Goal: Check status: Check status

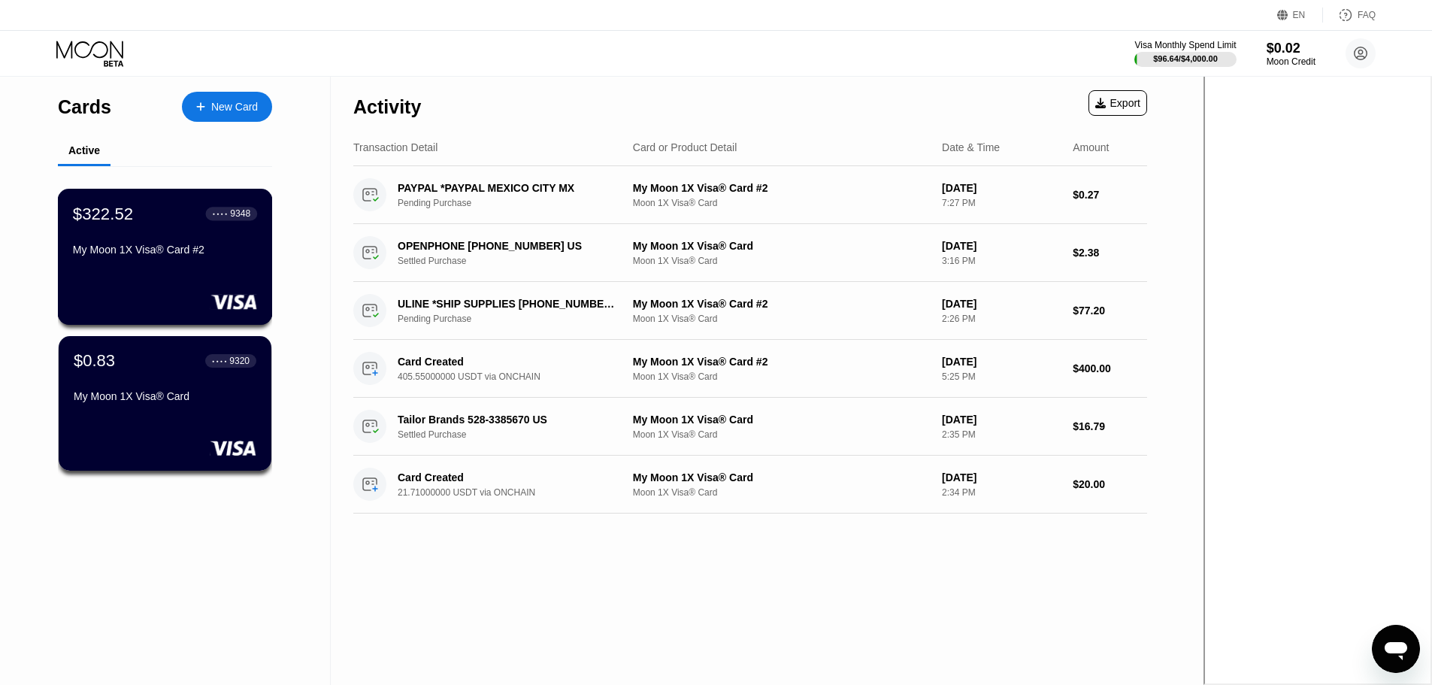
click at [189, 233] on div "$322.52 ● ● ● ● 9348 My Moon 1X Visa® Card #2" at bounding box center [165, 233] width 184 height 58
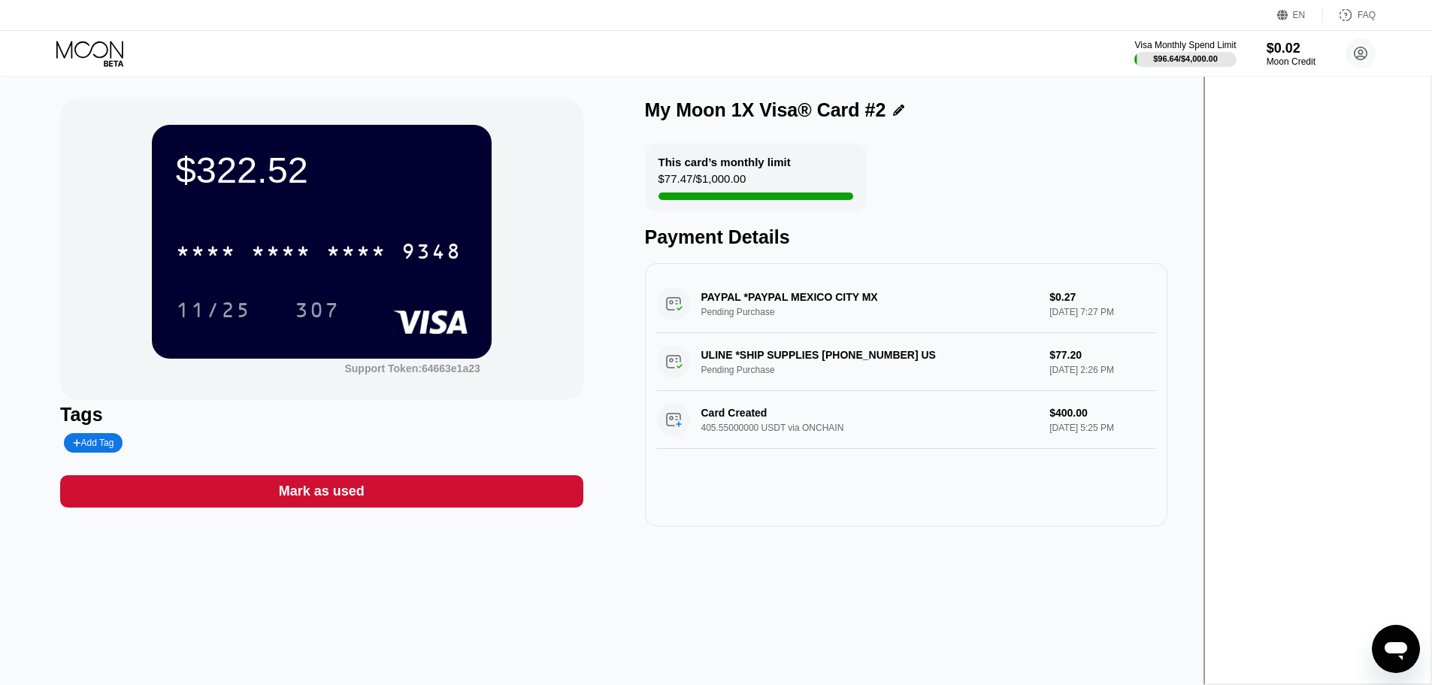
drag, startPoint x: 854, startPoint y: 364, endPoint x: 977, endPoint y: 370, distance: 123.4
click at [950, 370] on div "ULINE *SHIP SUPPLIES 800-295-5510 US Pending Purchase $77.20 Sep 23, 2025 2:26 …" at bounding box center [906, 362] width 498 height 58
click at [979, 370] on div "ULINE *SHIP SUPPLIES 800-295-5510 US Pending Purchase $77.20 Sep 23, 2025 2:26 …" at bounding box center [906, 362] width 498 height 58
click at [885, 389] on div "ULINE *SHIP SUPPLIES 800-295-5510 US Pending Purchase $77.20 Sep 23, 2025 2:26 …" at bounding box center [906, 362] width 498 height 58
click at [890, 350] on div "ULINE *SHIP SUPPLIES 800-295-5510 US Pending Purchase $77.20 Sep 23, 2025 2:26 …" at bounding box center [906, 362] width 498 height 58
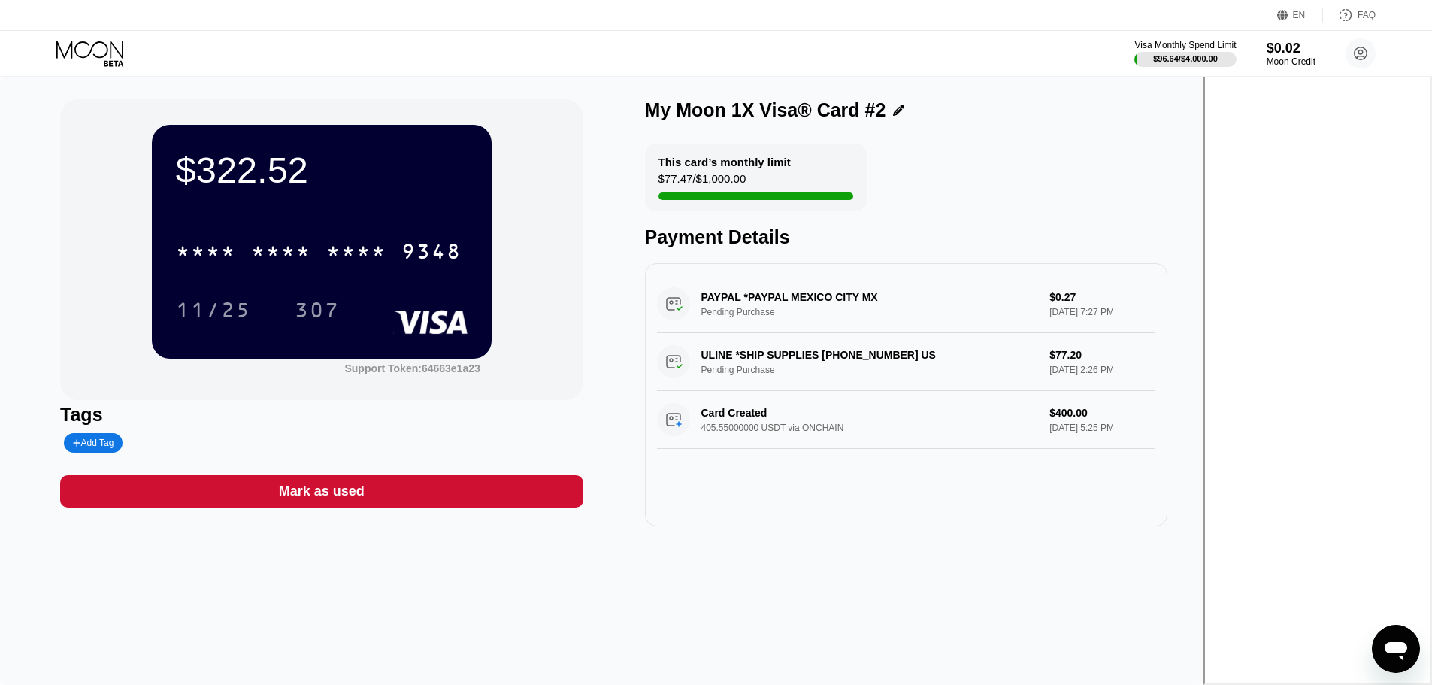
click at [890, 350] on div "ULINE *SHIP SUPPLIES 800-295-5510 US Pending Purchase $77.20 Sep 23, 2025 2:26 …" at bounding box center [906, 362] width 498 height 58
click at [886, 354] on div "ULINE *SHIP SUPPLIES 800-295-5510 US Pending Purchase $77.20 Sep 23, 2025 2:26 …" at bounding box center [906, 362] width 498 height 58
click at [885, 354] on div "ULINE *SHIP SUPPLIES 800-295-5510 US Pending Purchase $77.20 Sep 23, 2025 2:26 …" at bounding box center [906, 362] width 498 height 58
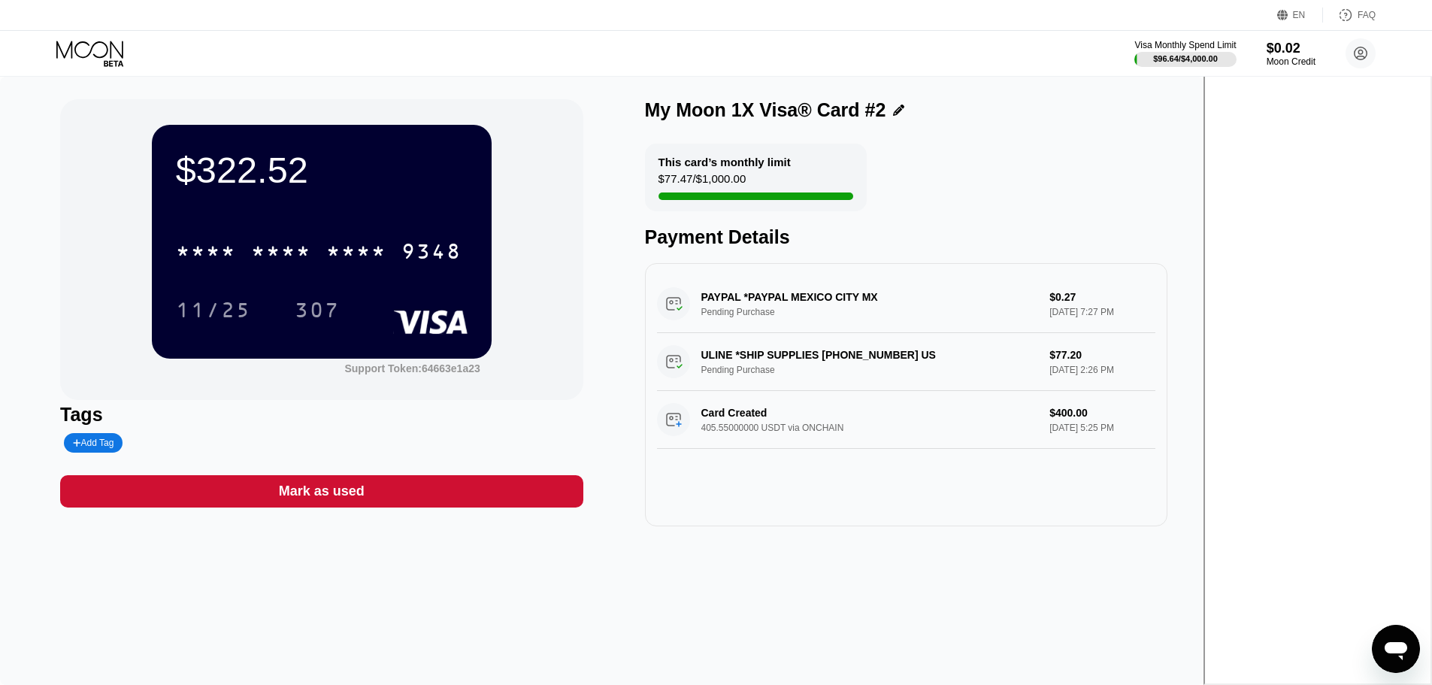
drag, startPoint x: 871, startPoint y: 294, endPoint x: 1016, endPoint y: 298, distance: 145.2
click at [1012, 298] on div "PAYPAL *PAYPAL MEXICO CITY MX Pending Purchase $0.27 Sep 23, 2025 7:27 PM" at bounding box center [906, 304] width 498 height 58
